Goal: Find specific page/section: Find specific page/section

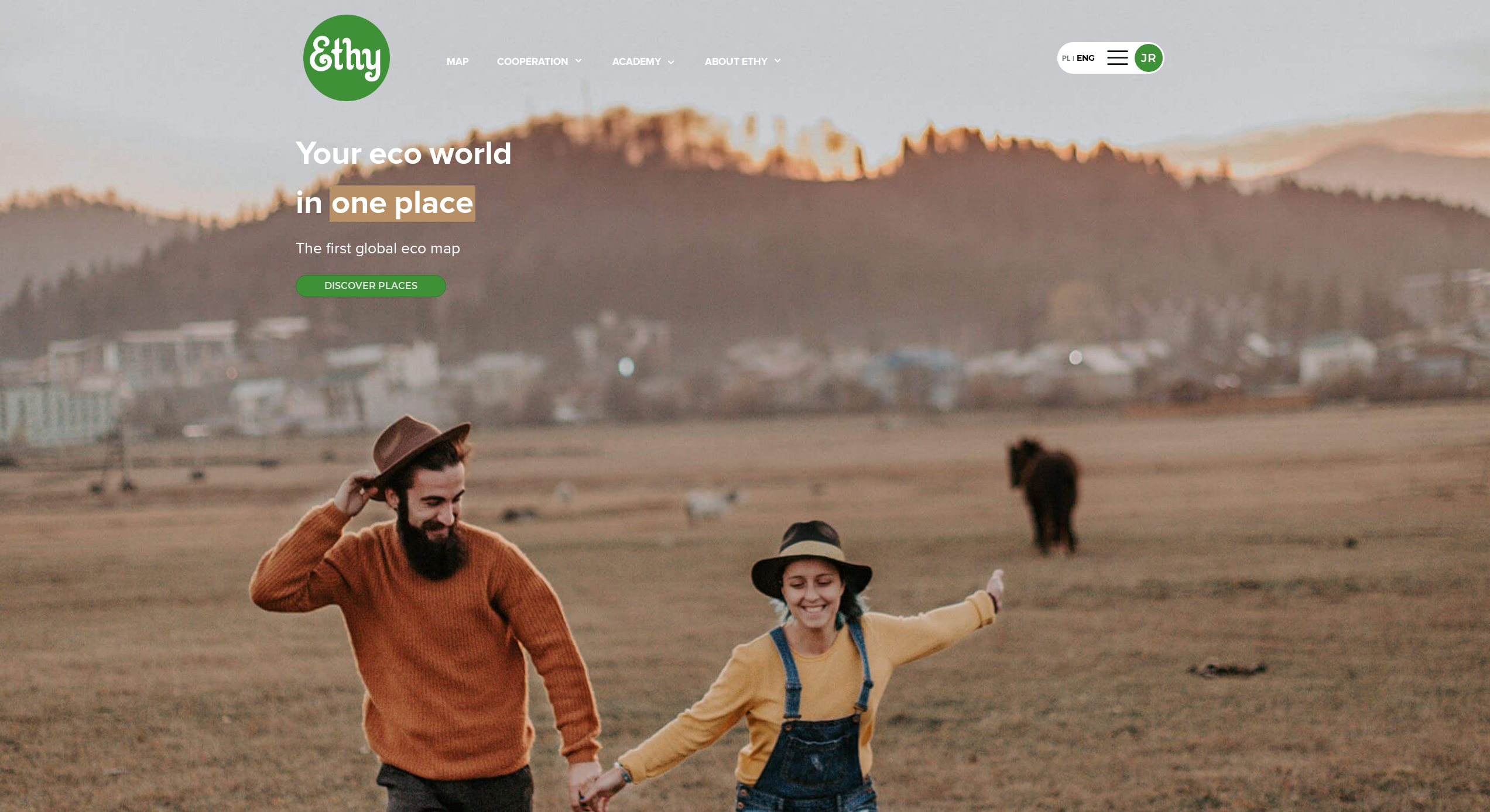
select select
click at [465, 66] on div "map" at bounding box center [457, 63] width 22 height 16
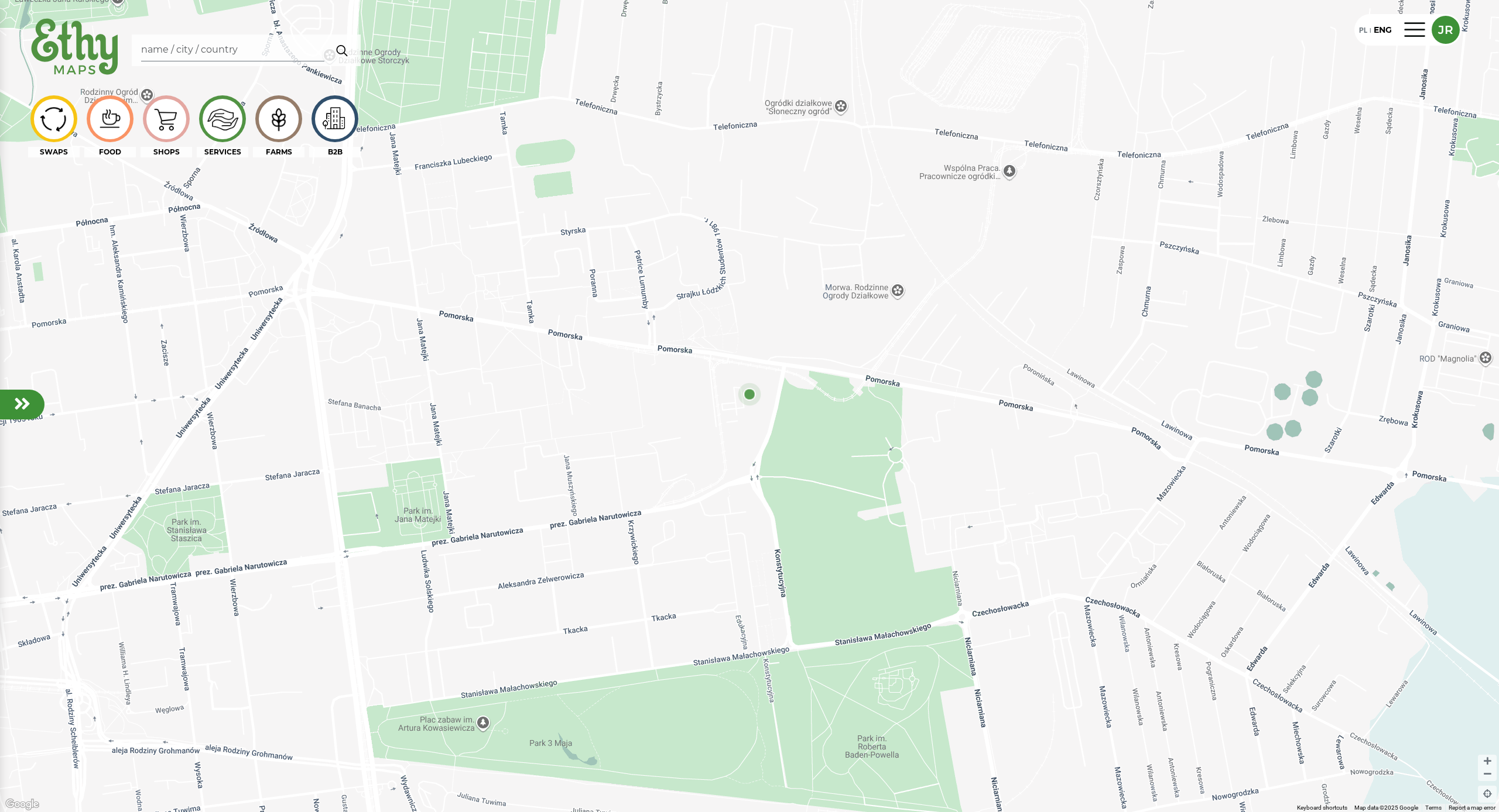
drag, startPoint x: 788, startPoint y: 367, endPoint x: 969, endPoint y: 390, distance: 182.5
click at [969, 390] on div at bounding box center [750, 406] width 1499 height 812
drag, startPoint x: 644, startPoint y: 342, endPoint x: 685, endPoint y: 372, distance: 50.8
click at [685, 372] on div at bounding box center [750, 406] width 1499 height 812
click at [1024, 203] on div at bounding box center [750, 406] width 1499 height 812
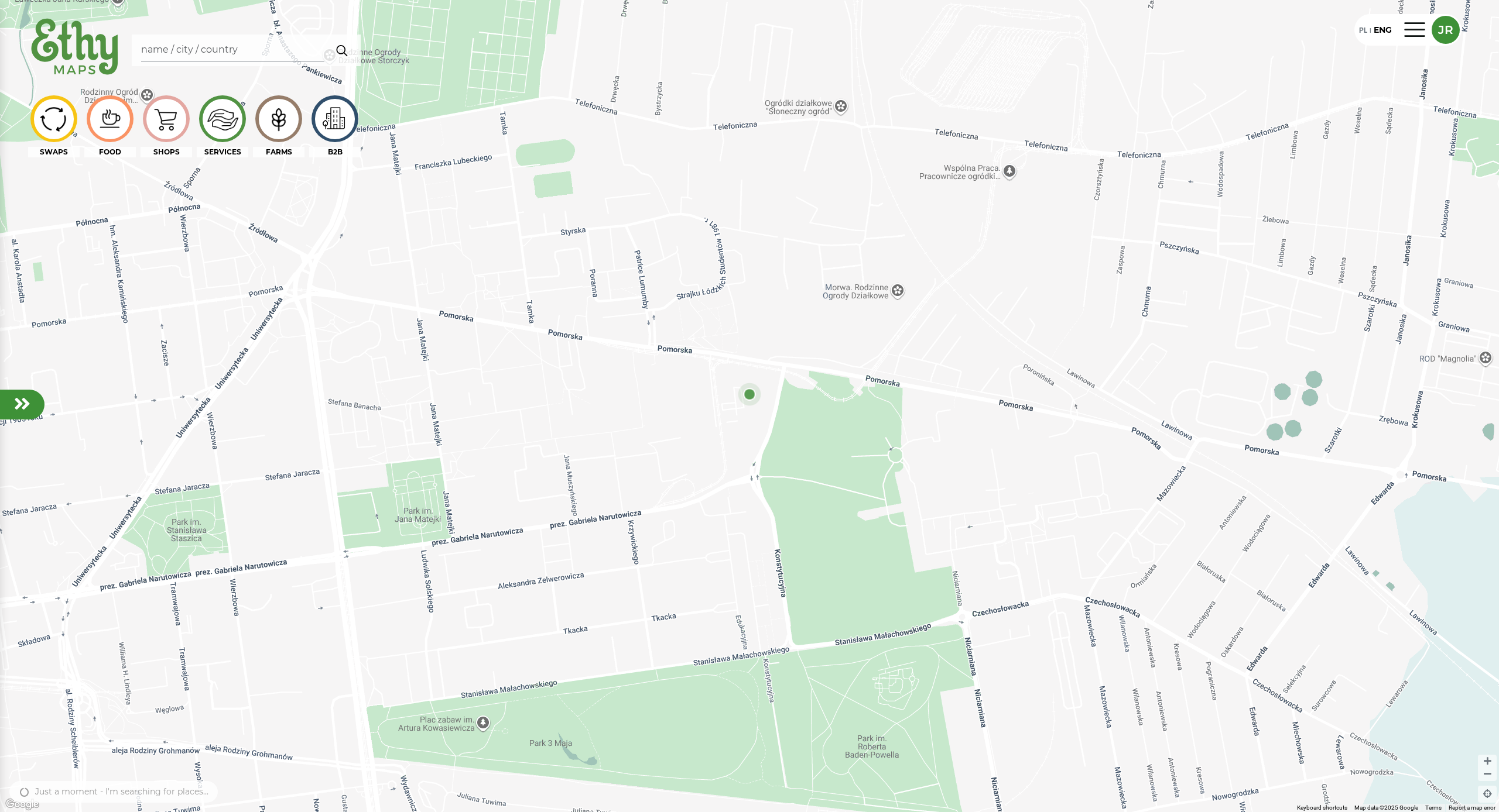
drag, startPoint x: 903, startPoint y: 271, endPoint x: 826, endPoint y: 326, distance: 94.6
click at [656, 326] on div at bounding box center [750, 406] width 1499 height 812
click at [925, 326] on div at bounding box center [750, 406] width 1499 height 812
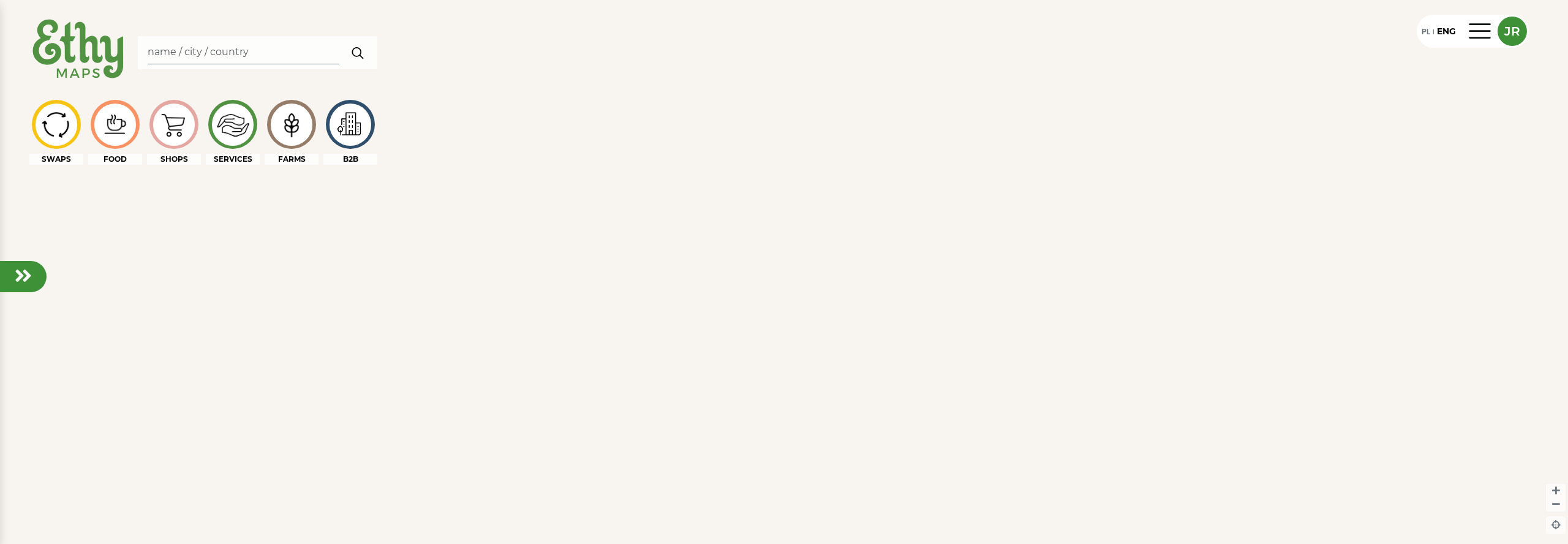
click at [865, 423] on div at bounding box center [784, 272] width 1568 height 544
click at [895, 415] on div at bounding box center [784, 272] width 1568 height 544
click at [88, 44] on img at bounding box center [78, 50] width 98 height 70
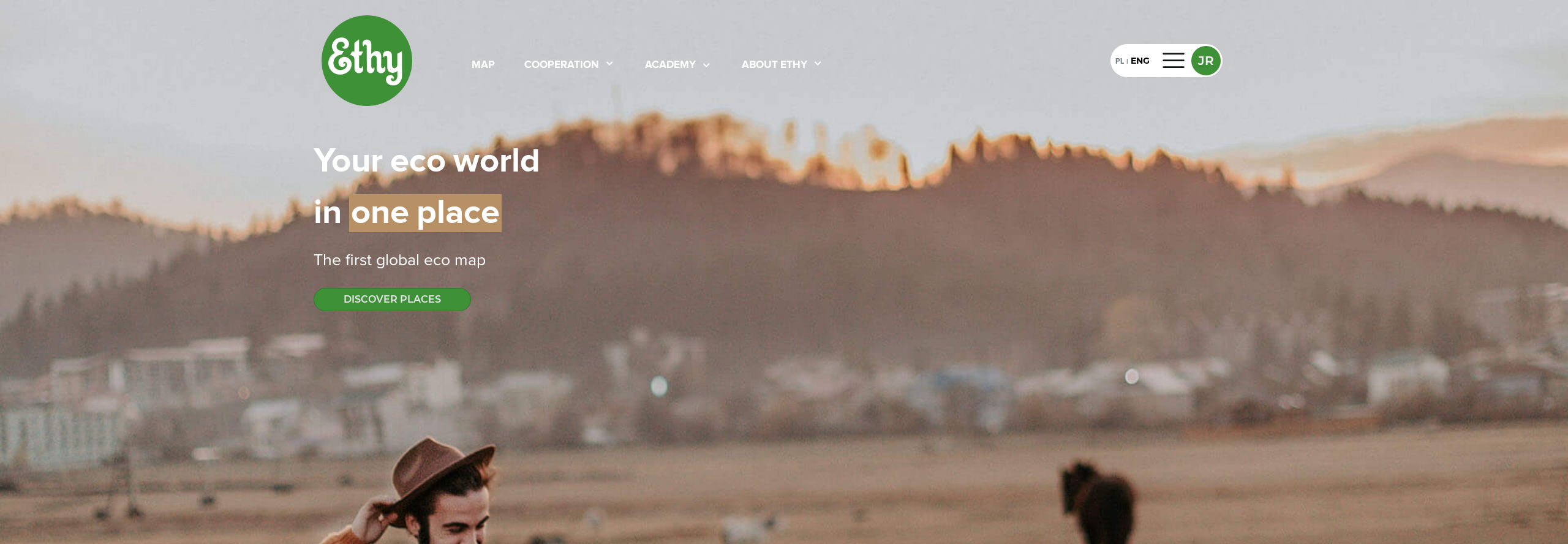
select select
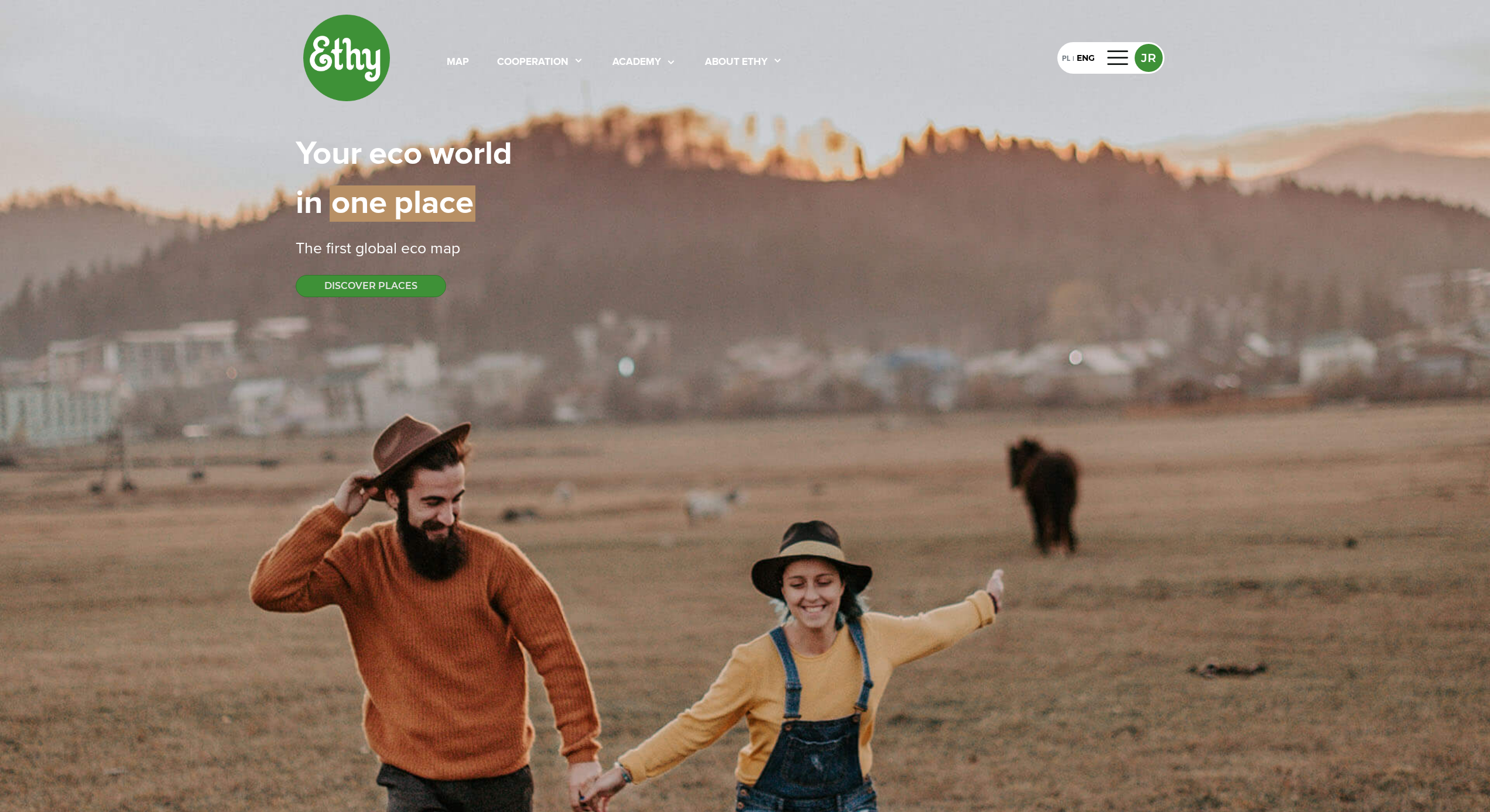
click at [615, 331] on div "map cooperation academy About ethy PL | ENG JR Your | eco | world in | one | pl…" at bounding box center [745, 406] width 1490 height 812
select select
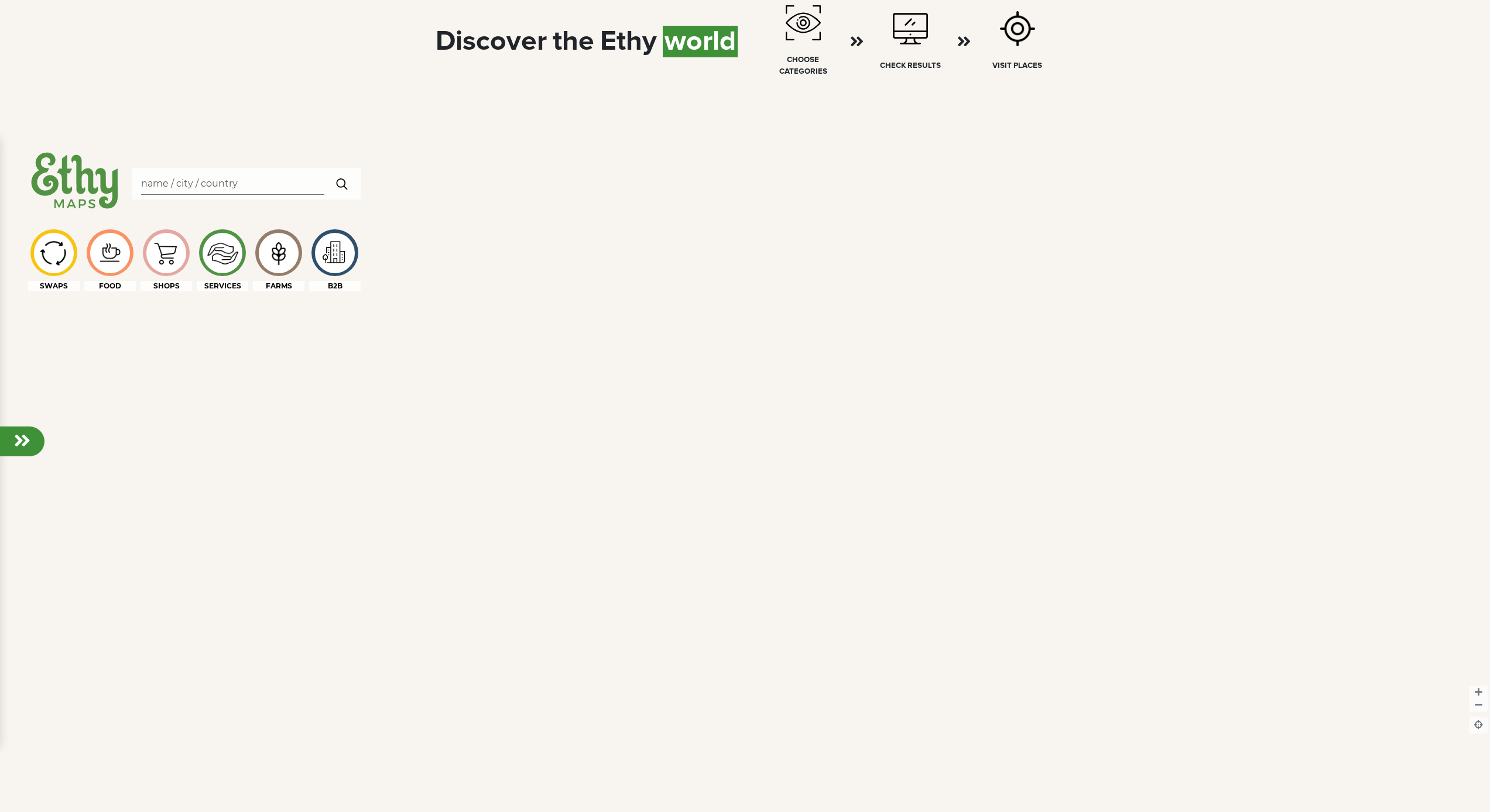
scroll to position [1046, 0]
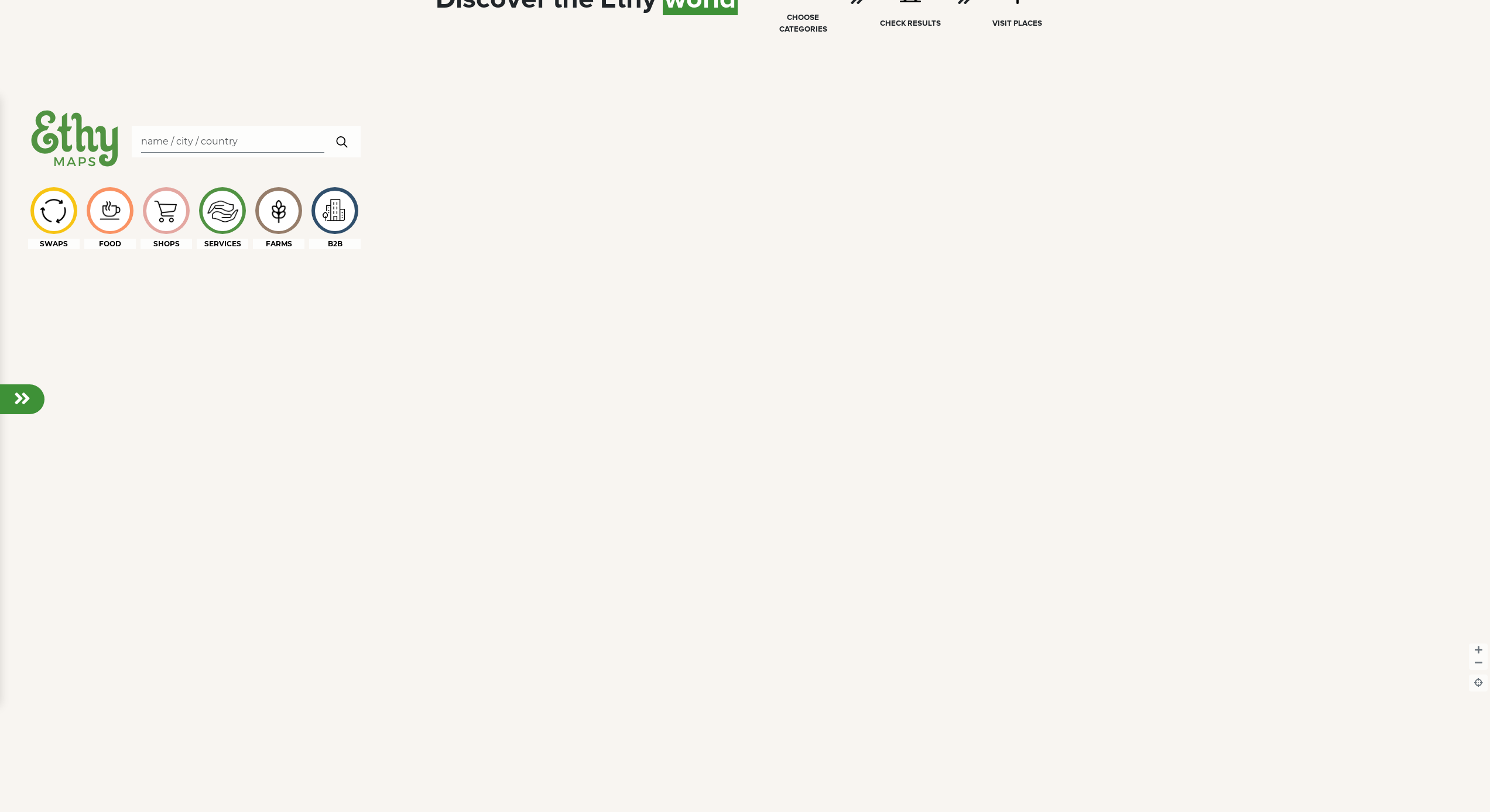
click at [585, 201] on div at bounding box center [745, 498] width 1490 height 812
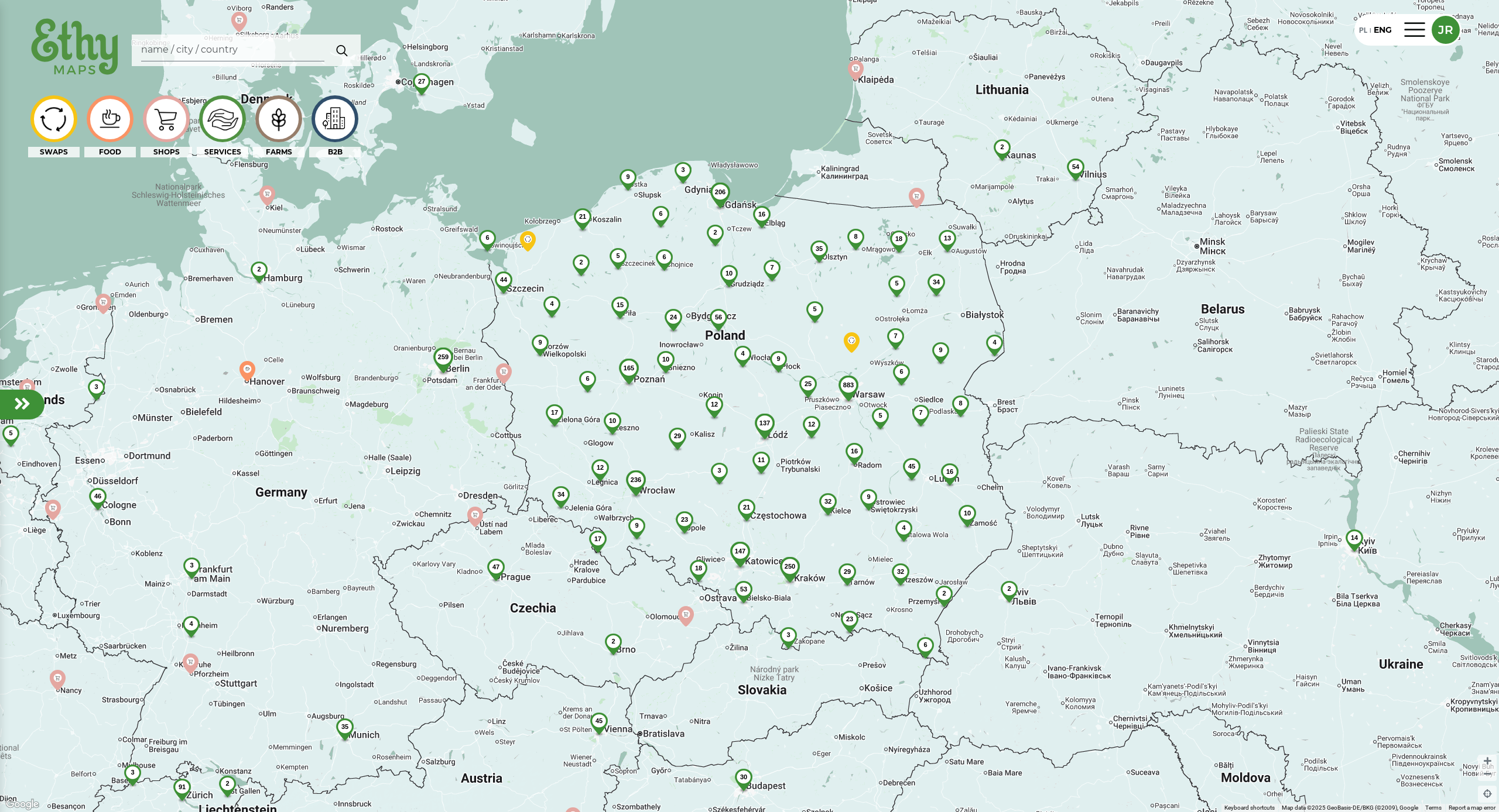
drag, startPoint x: 797, startPoint y: 386, endPoint x: 752, endPoint y: 423, distance: 58.3
click at [752, 423] on div "883 54 206 250 137 236 56 35 6 23 45 3 4 69 165 32 44 32 10 21 29 2 18 34 12 17…" at bounding box center [750, 406] width 1499 height 812
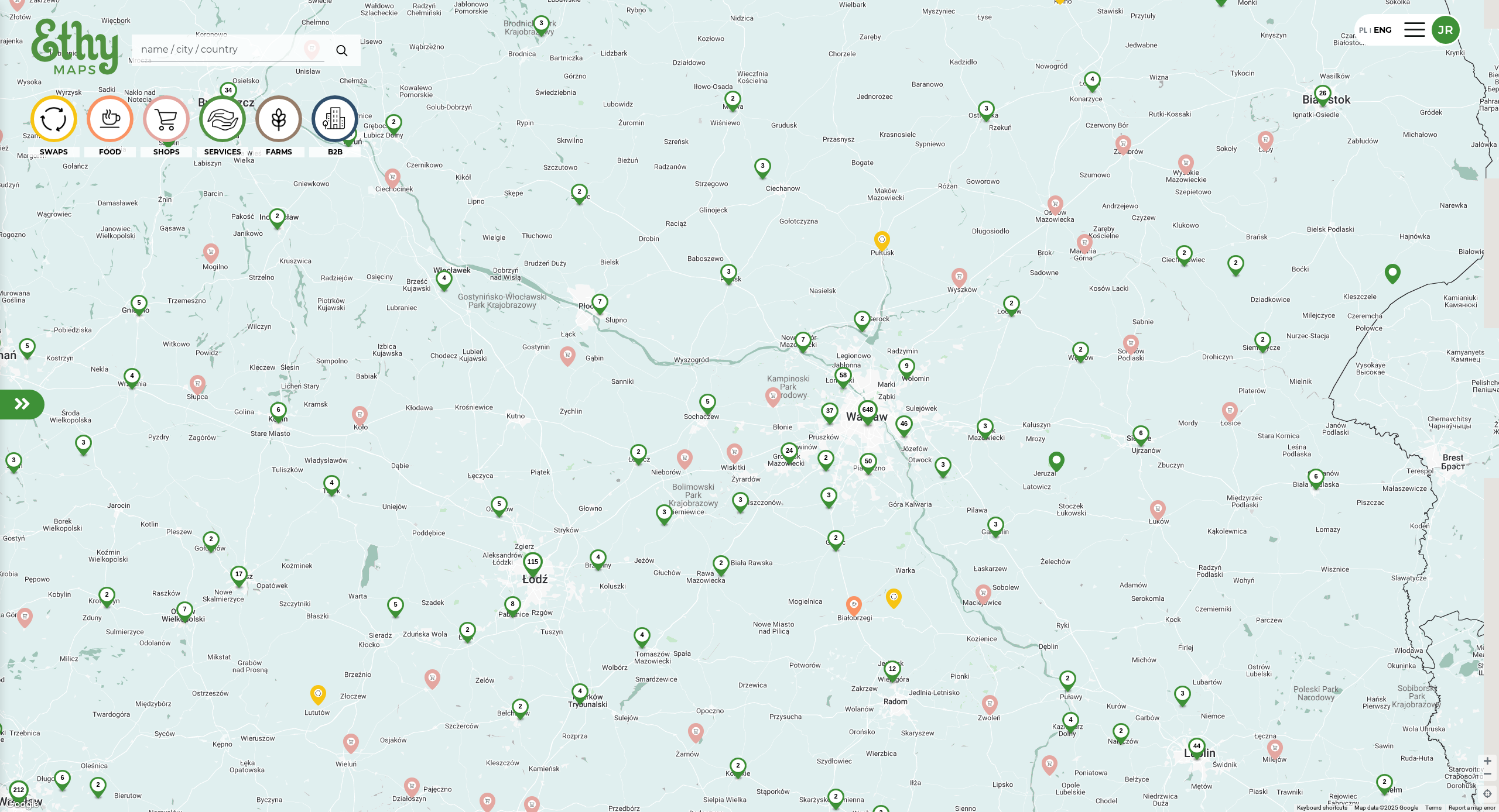
click at [795, 479] on div "648 115 212 24 32 2 148 46 4 7 44 4 2 3 58 7 34 2 3 3 5 5 50 5 4 4 3 6 6 4 12 3…" at bounding box center [750, 406] width 1499 height 812
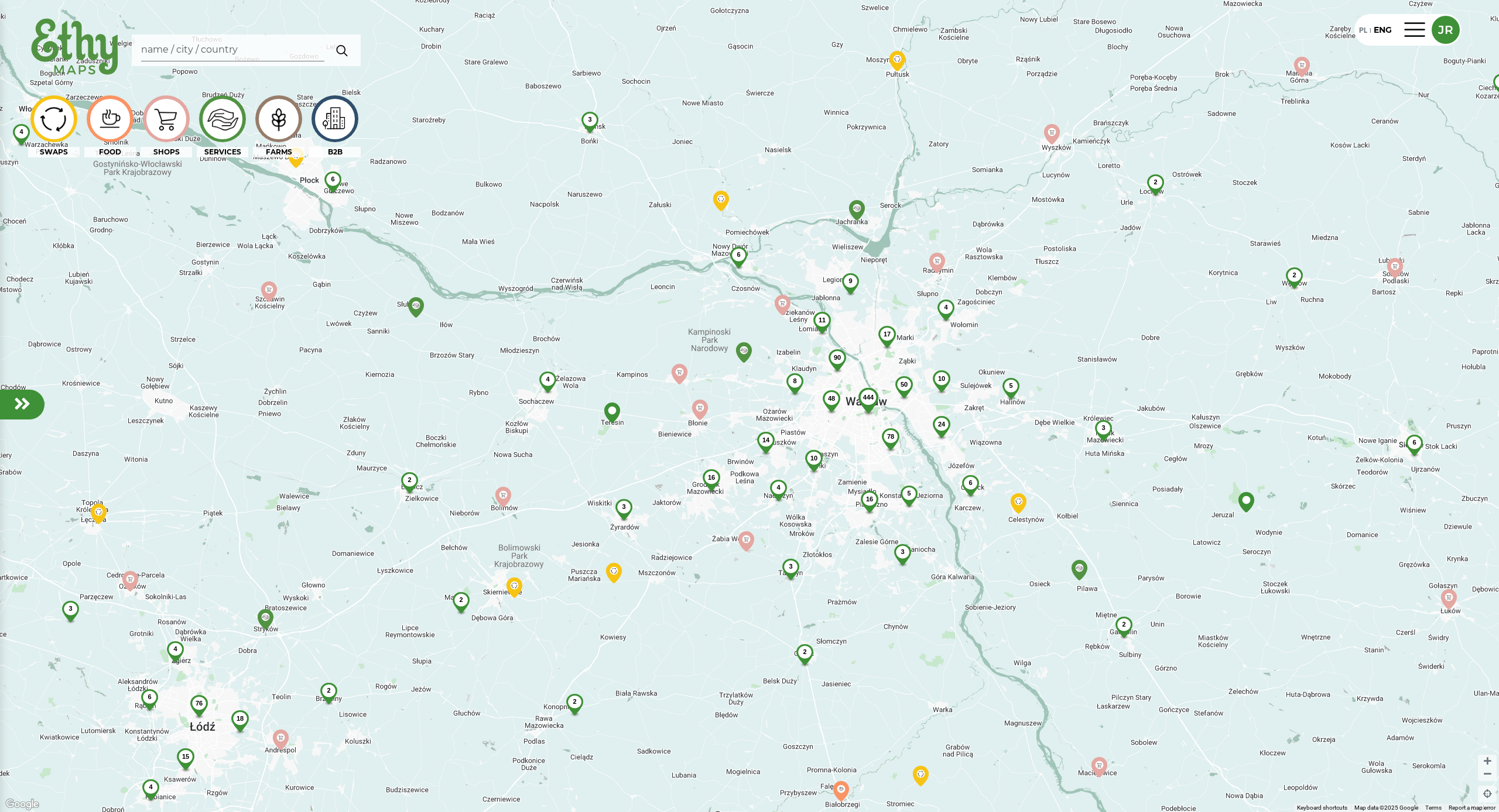
click at [29, 419] on div at bounding box center [22, 405] width 45 height 30
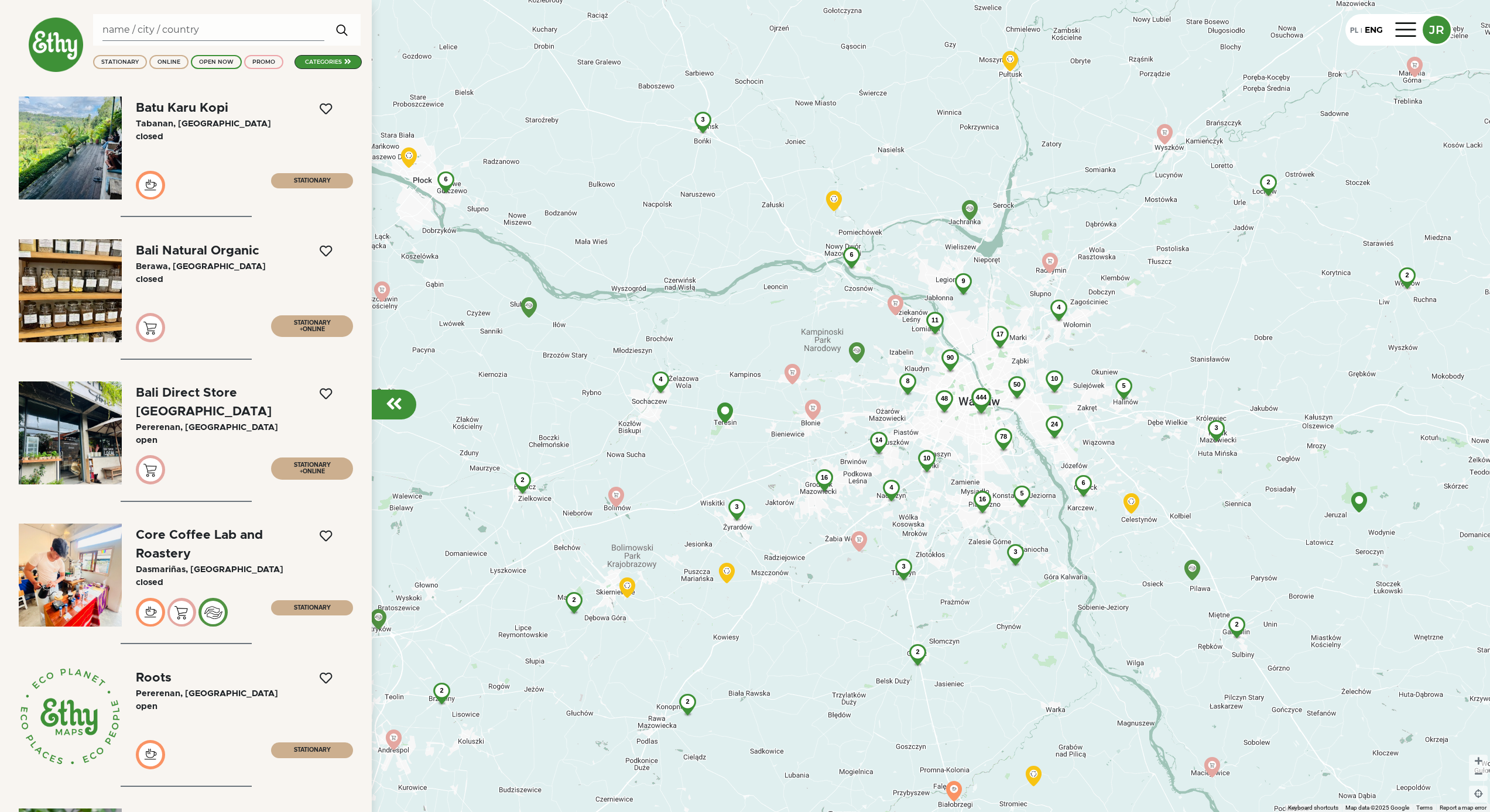
click at [389, 393] on div at bounding box center [394, 405] width 45 height 30
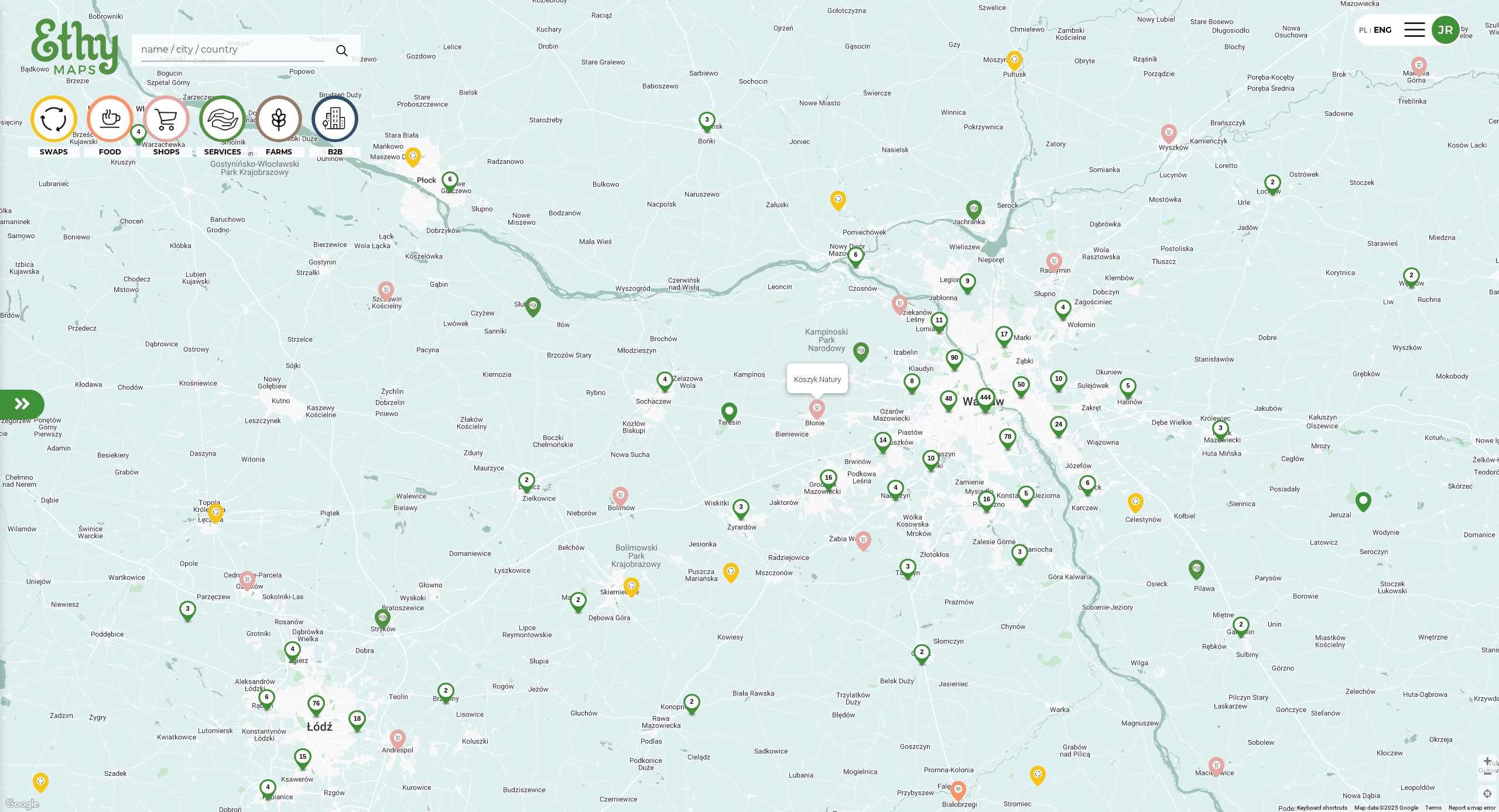
click at [819, 411] on img at bounding box center [817, 410] width 20 height 20
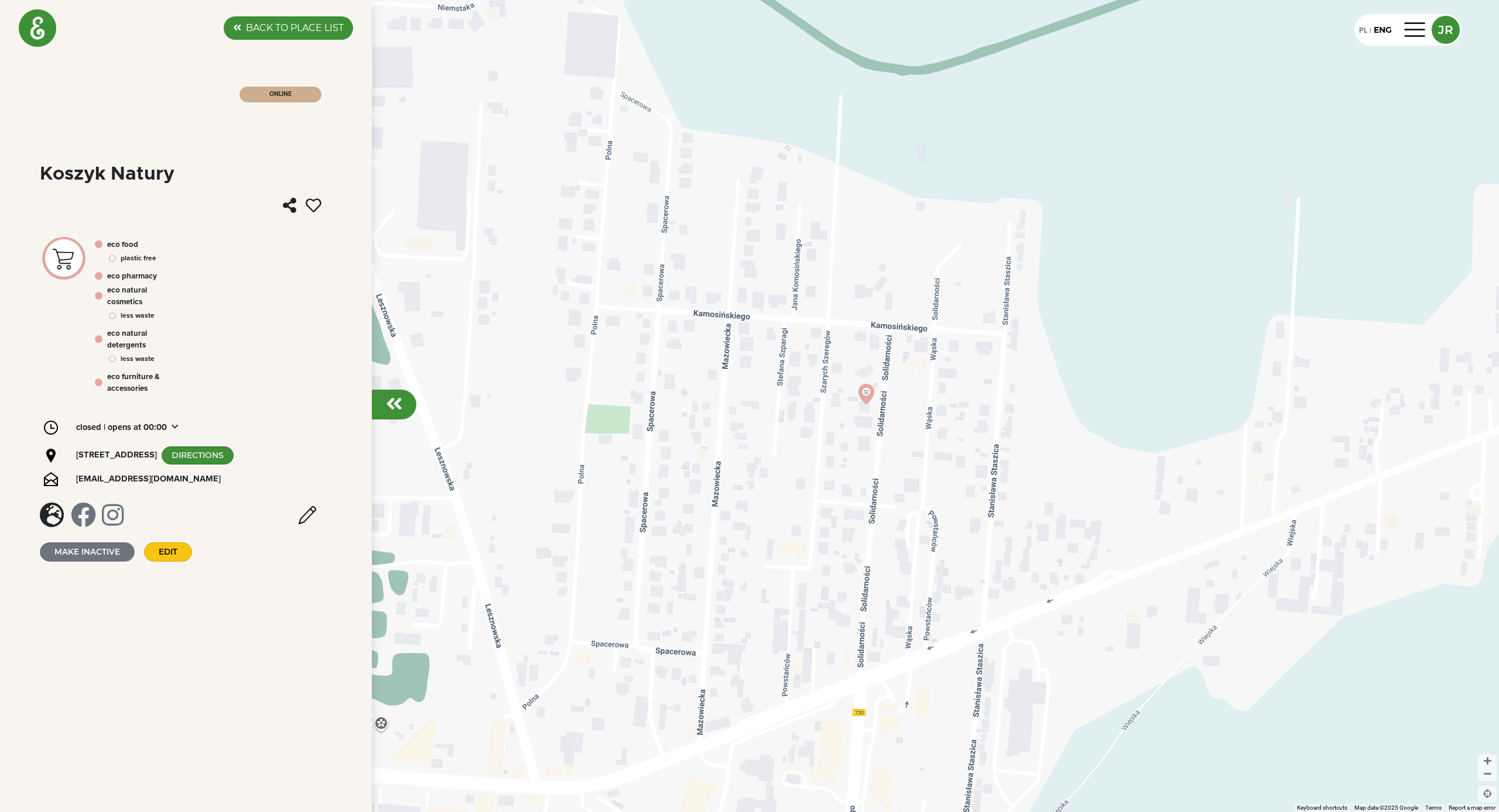
click at [396, 407] on em at bounding box center [393, 404] width 16 height 19
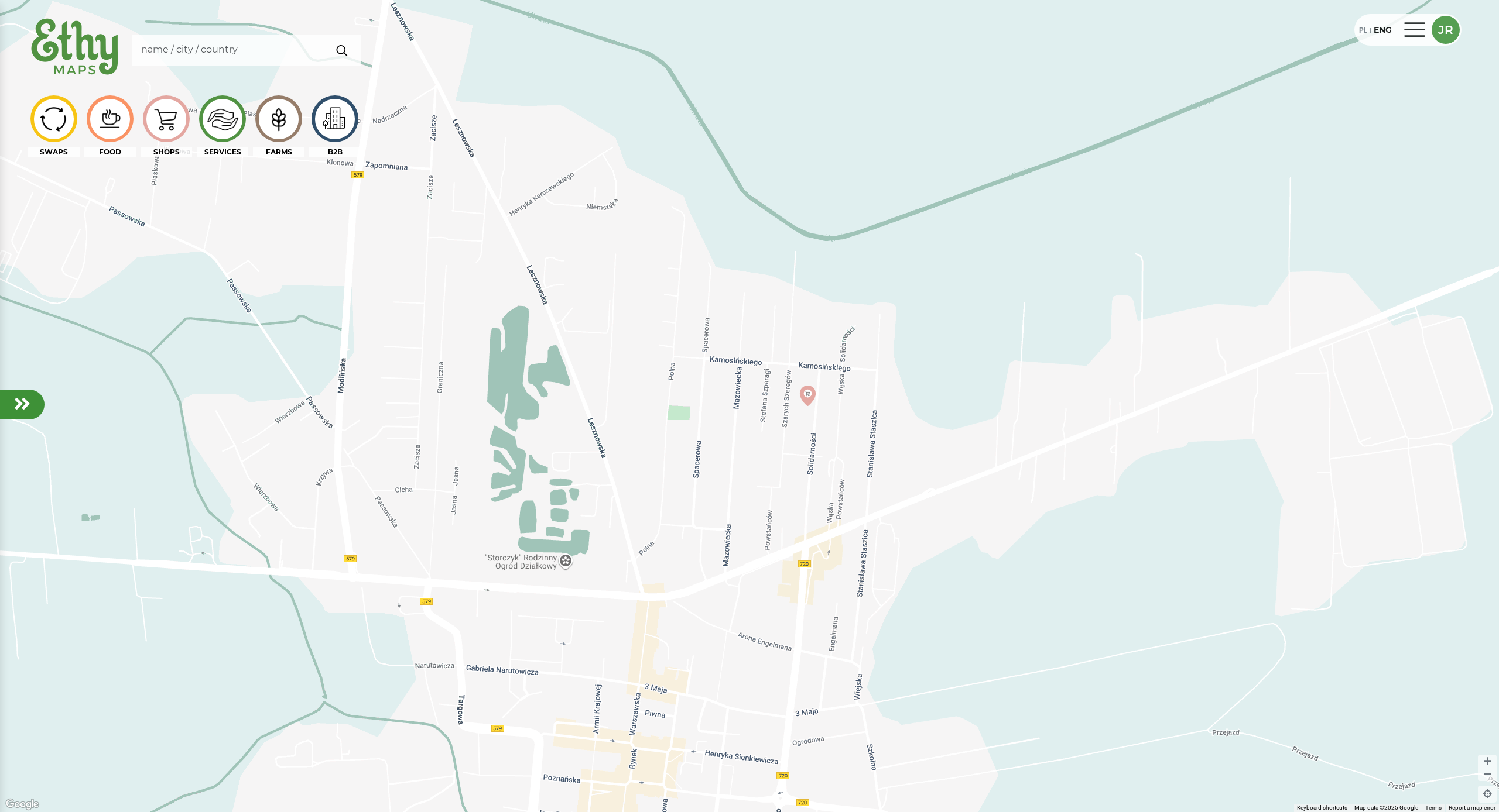
click at [1420, 28] on div at bounding box center [1415, 30] width 28 height 19
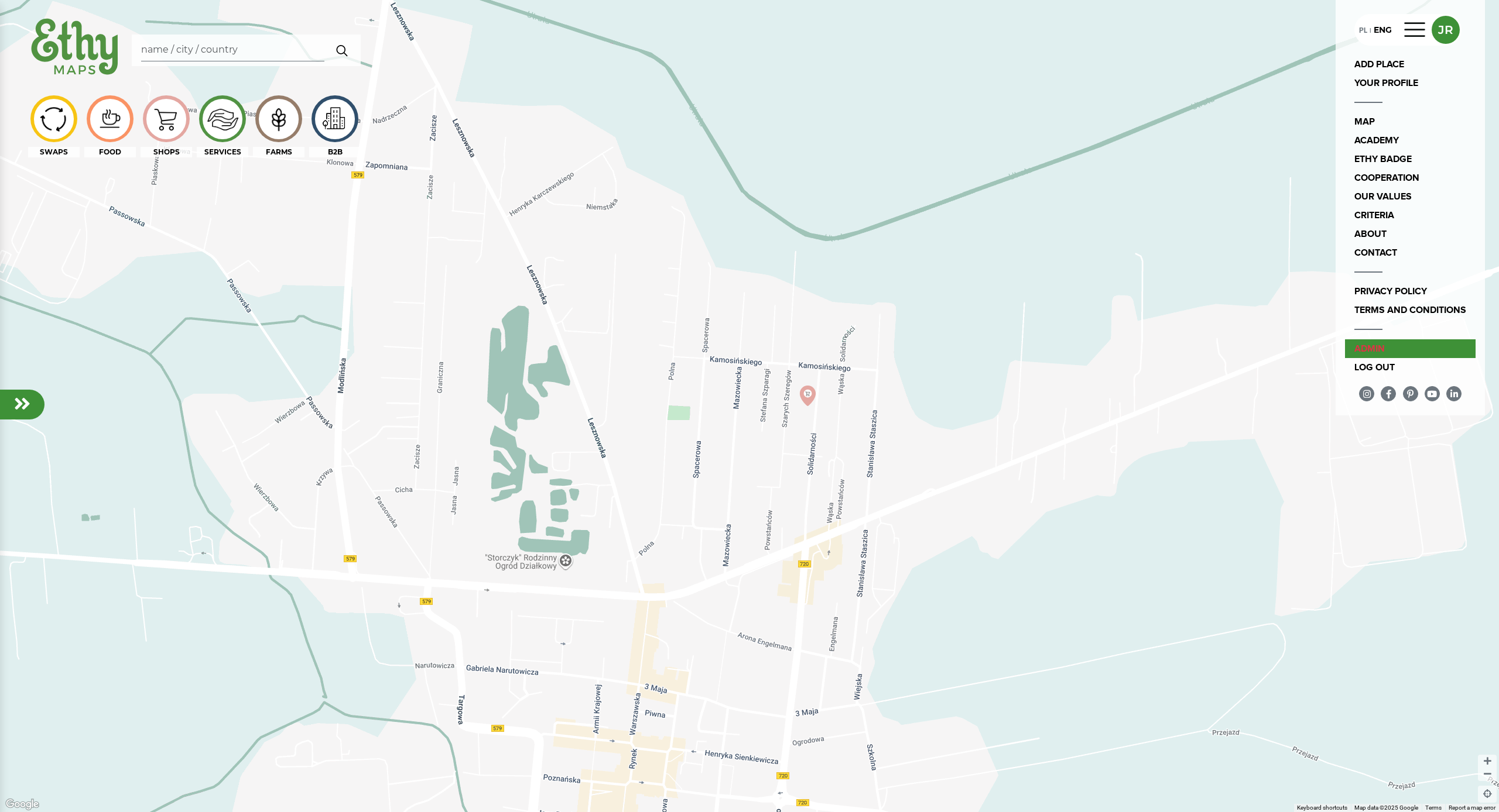
click at [1374, 347] on link "admin" at bounding box center [1410, 349] width 131 height 19
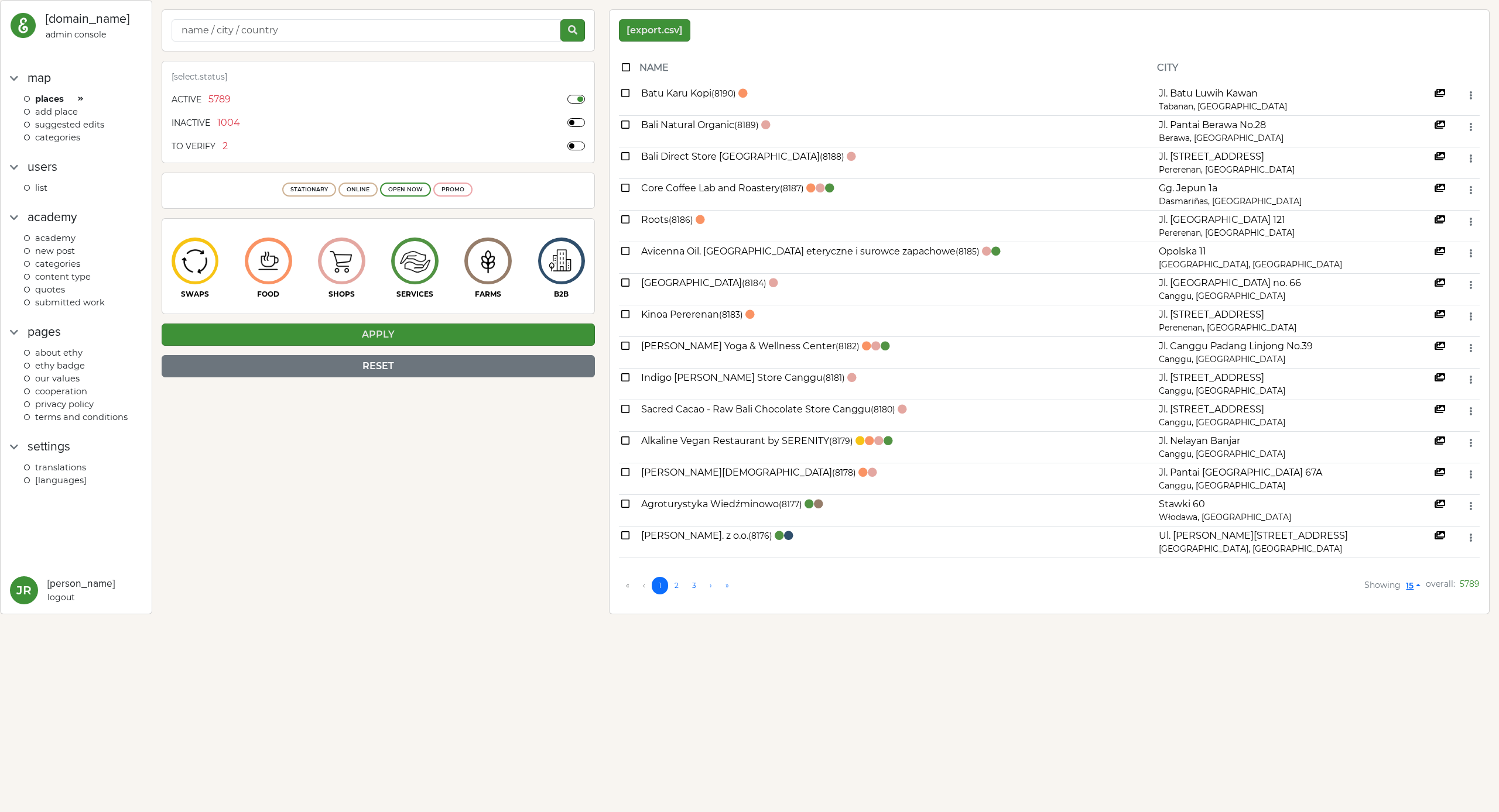
click at [71, 132] on span "categories" at bounding box center [58, 137] width 45 height 11
